Goal: Task Accomplishment & Management: Manage account settings

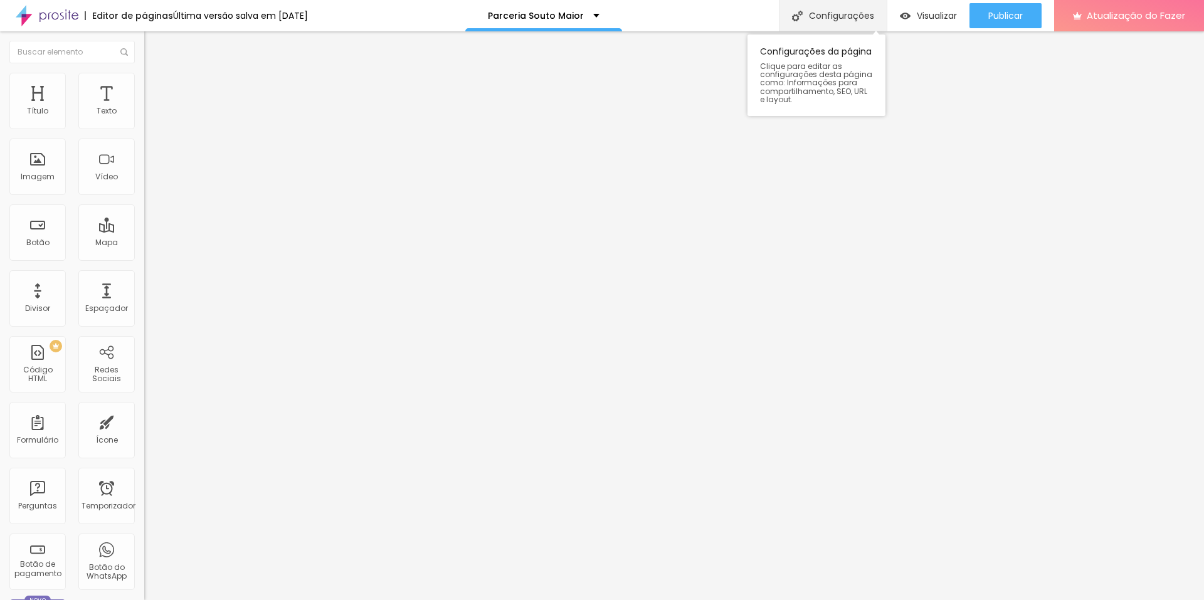
click at [848, 21] on font "Configurações" at bounding box center [841, 15] width 65 height 13
type input "/parceria2"
drag, startPoint x: 670, startPoint y: 242, endPoint x: 672, endPoint y: 250, distance: 8.4
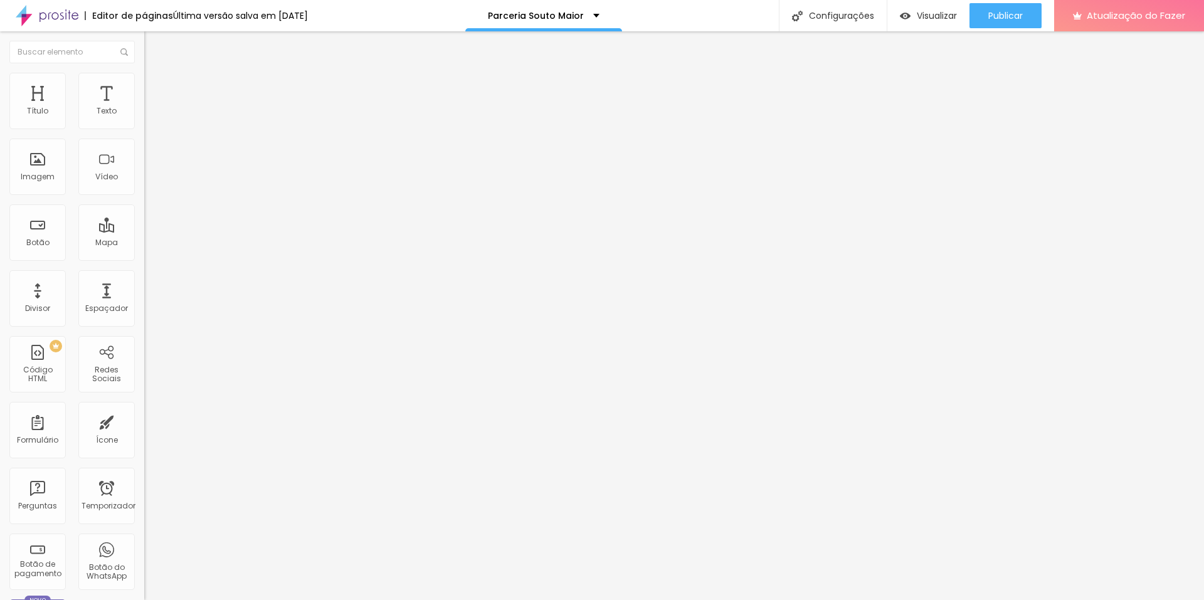
copy form "[URL][DOMAIN_NAME]"
click at [986, 19] on button "Publicar" at bounding box center [1005, 15] width 72 height 25
